Goal: Task Accomplishment & Management: Use online tool/utility

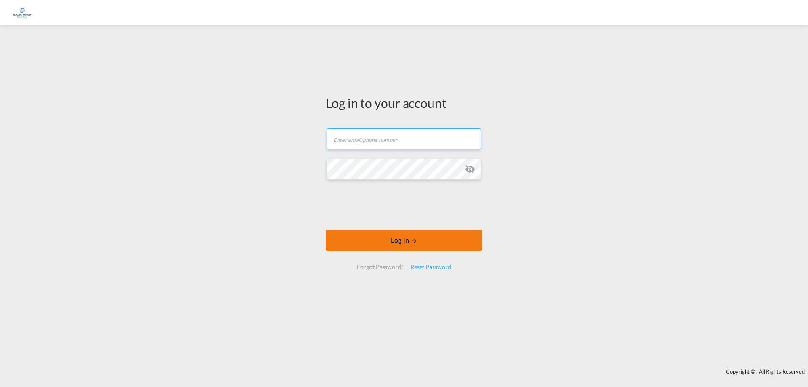
type input "[EMAIL_ADDRESS][DOMAIN_NAME]"
click at [403, 238] on button "Log In" at bounding box center [404, 239] width 157 height 21
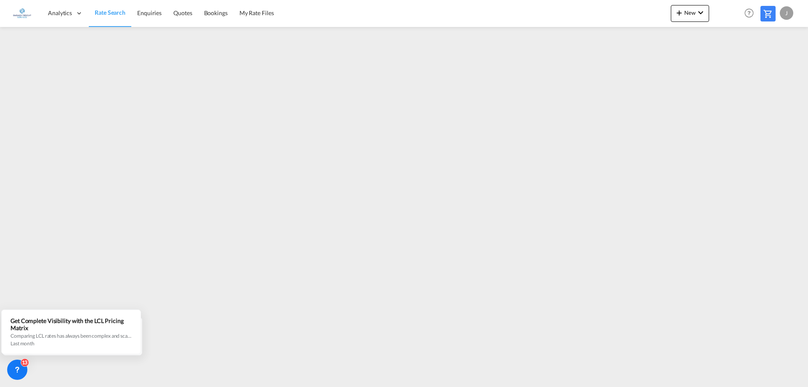
click at [783, 16] on div "J" at bounding box center [786, 12] width 13 height 13
click at [762, 65] on button "Logout" at bounding box center [777, 64] width 55 height 17
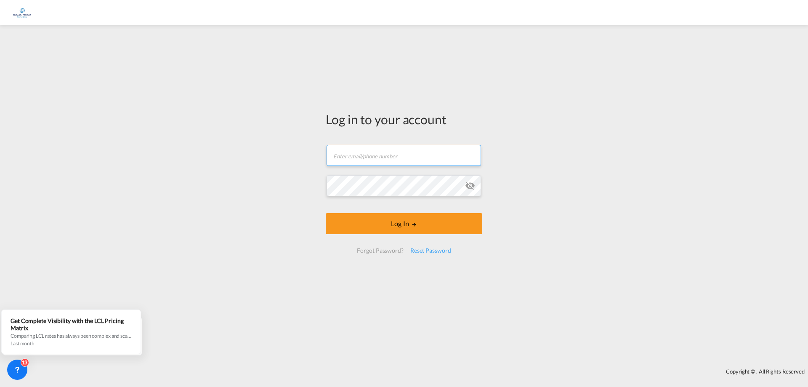
type input "[EMAIL_ADDRESS][DOMAIN_NAME]"
